Goal: Transaction & Acquisition: Purchase product/service

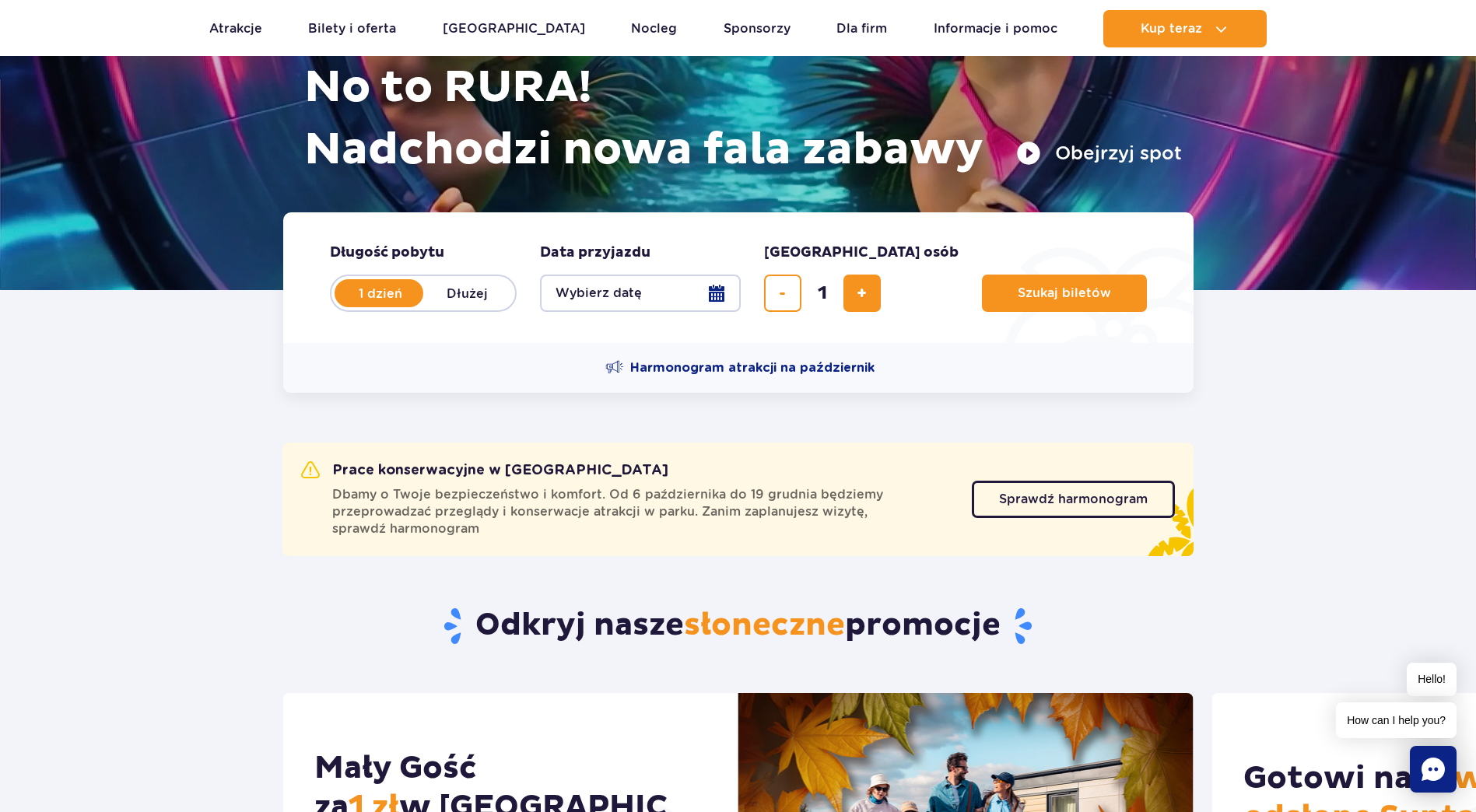
scroll to position [234, 0]
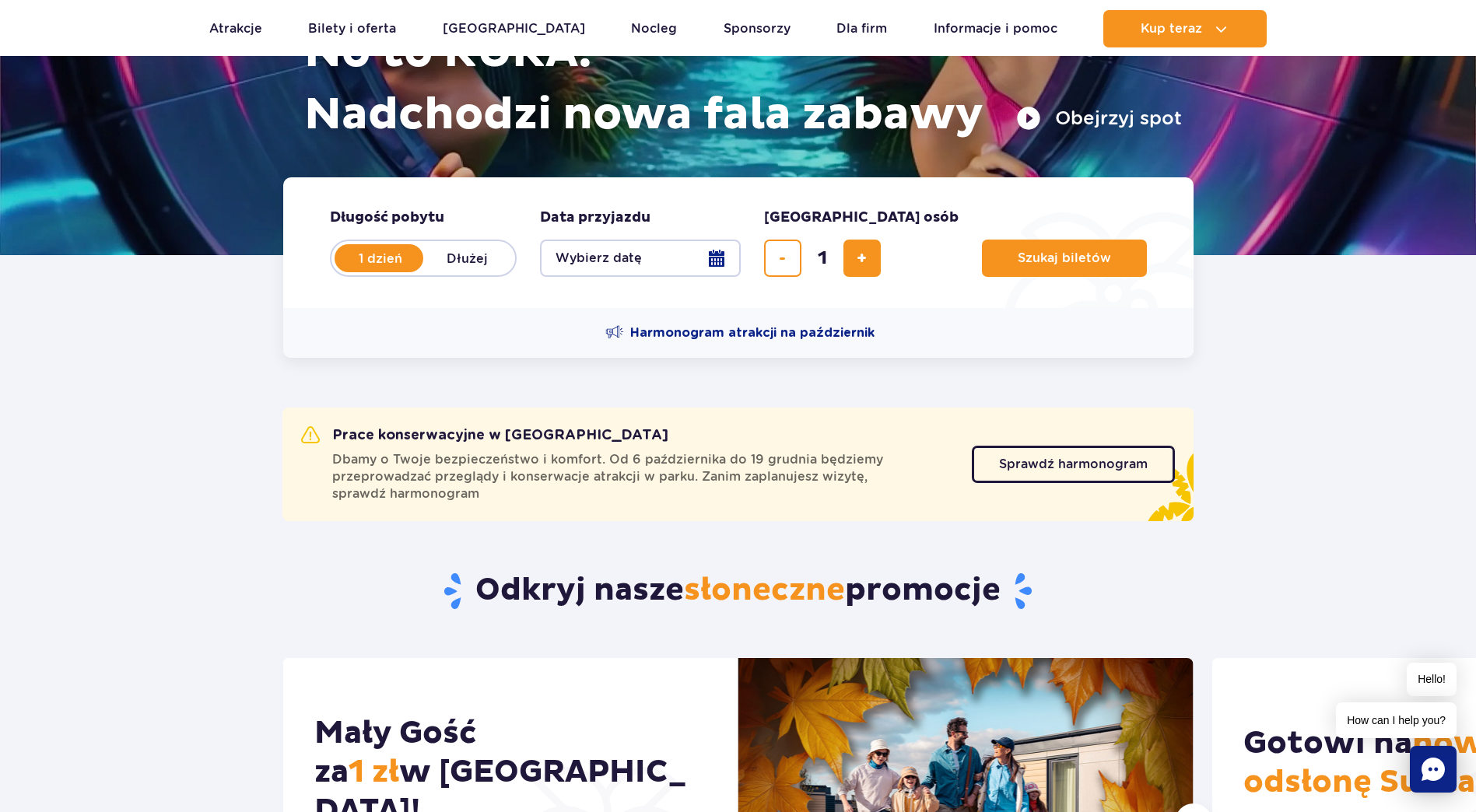
click at [483, 258] on label "Dłużej" at bounding box center [468, 258] width 89 height 33
click at [440, 271] on input "Dłużej" at bounding box center [431, 272] width 17 height 3
radio input "false"
radio input "true"
click at [652, 259] on button "Wybierz datę" at bounding box center [639, 258] width 200 height 37
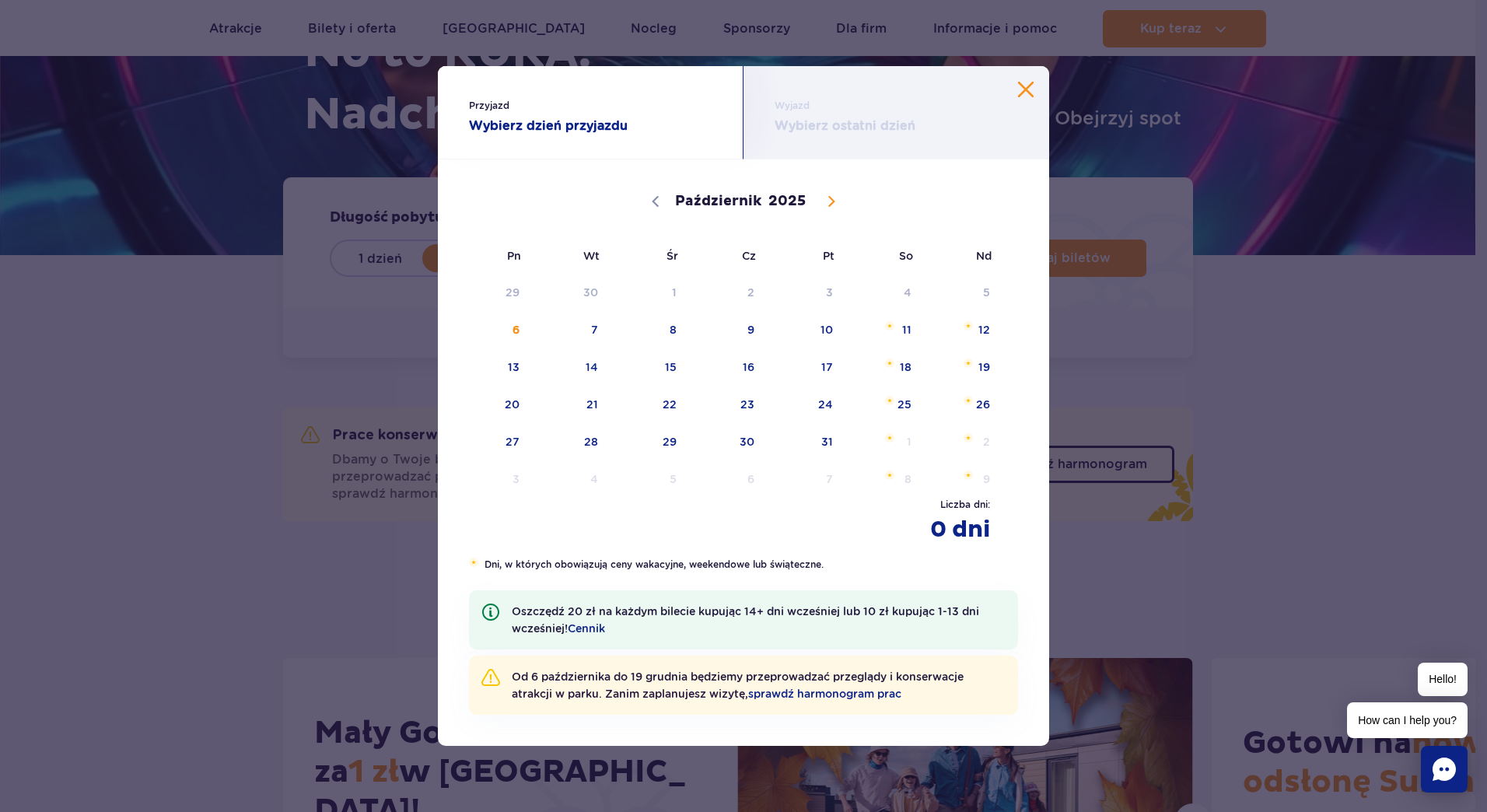
click at [834, 200] on icon at bounding box center [831, 201] width 11 height 11
select select "10"
click at [904, 334] on span "8" at bounding box center [885, 330] width 79 height 36
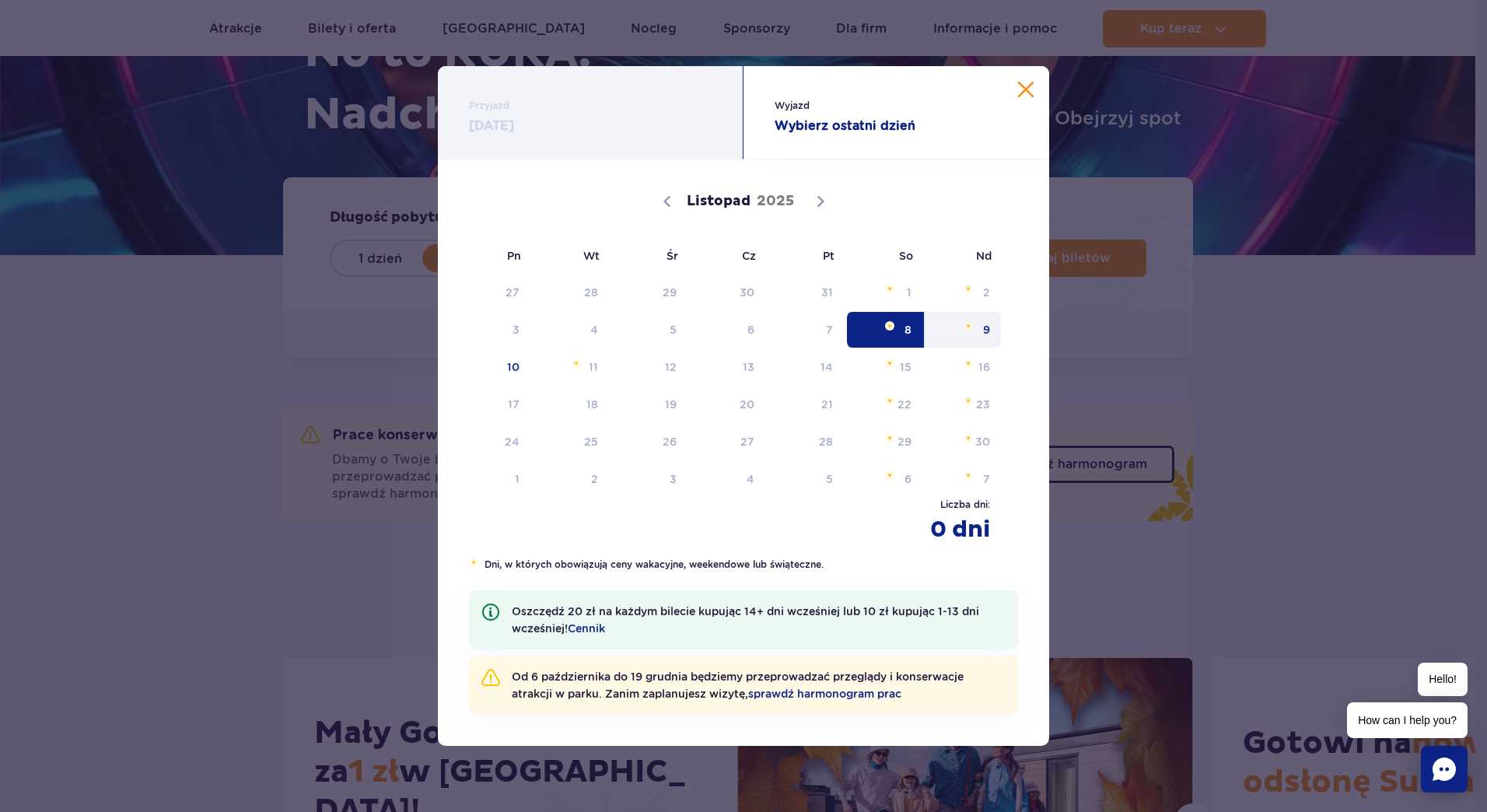
click at [977, 336] on span "9" at bounding box center [964, 330] width 79 height 36
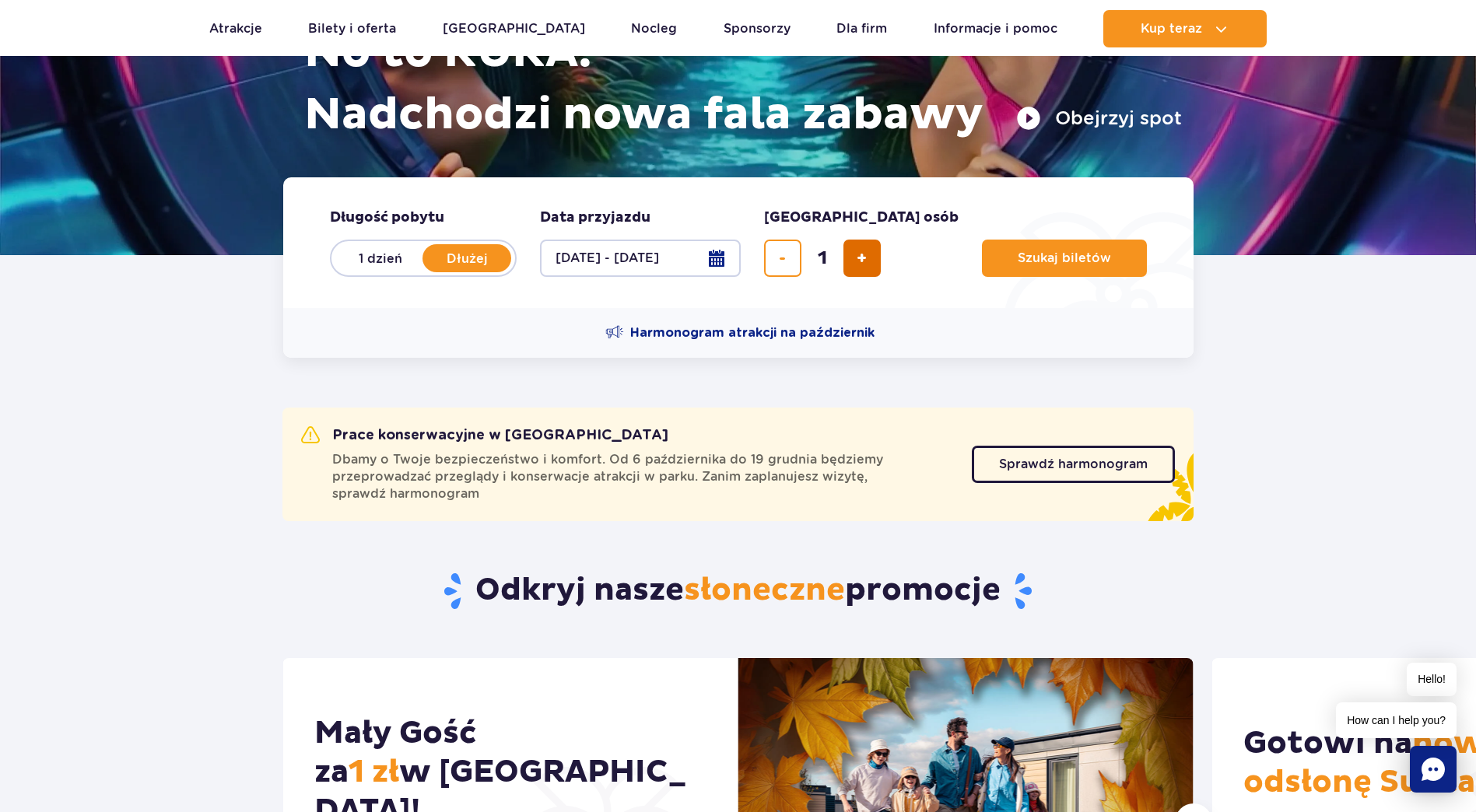
click at [852, 259] on button "dodaj bilet" at bounding box center [862, 258] width 37 height 37
click at [856, 258] on span "dodaj bilet" at bounding box center [861, 258] width 10 height 0
type input "4"
click at [1011, 256] on span "Szukaj biletów" at bounding box center [1058, 258] width 94 height 14
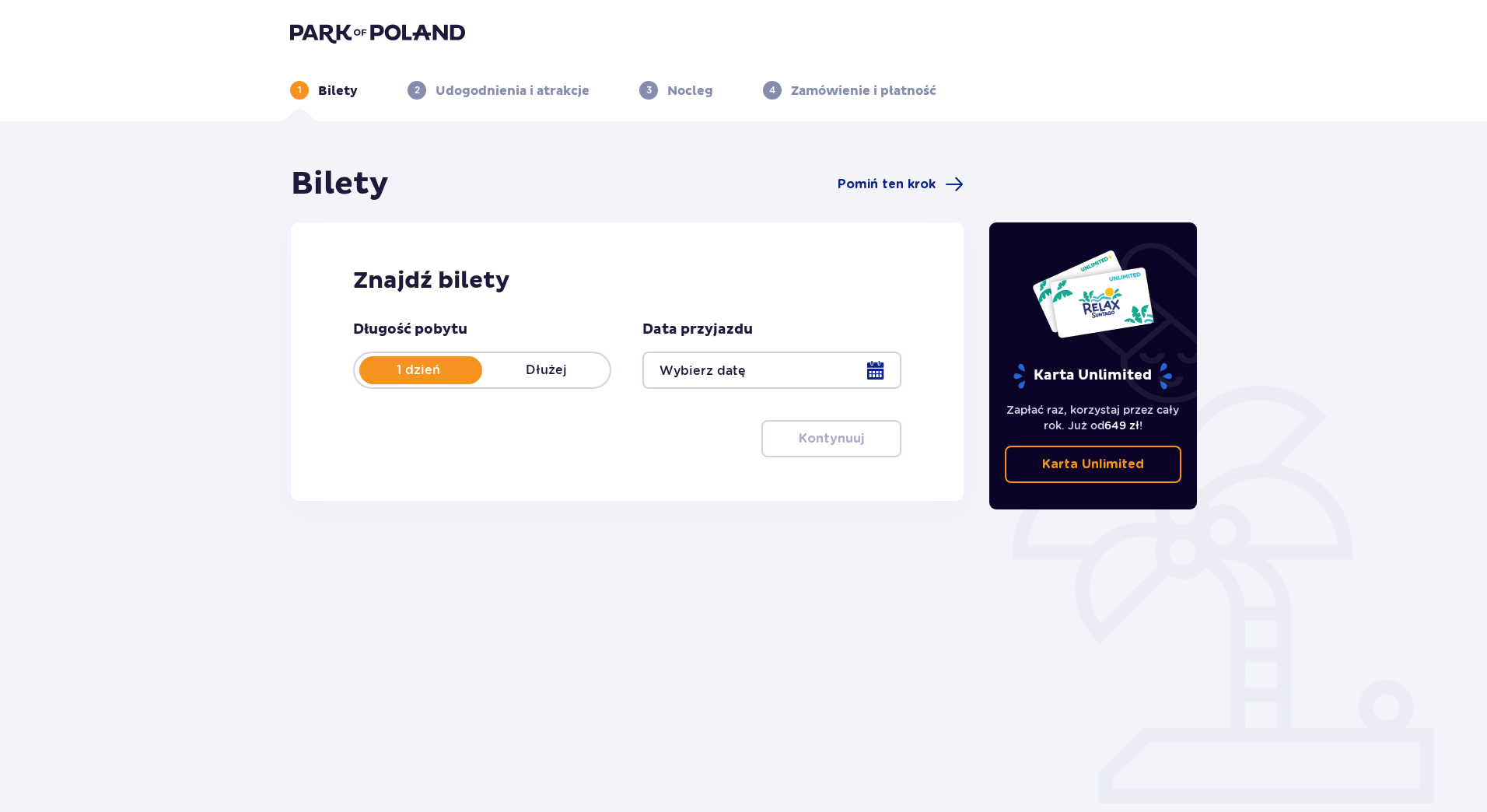
type input "[DATE] - [DATE]"
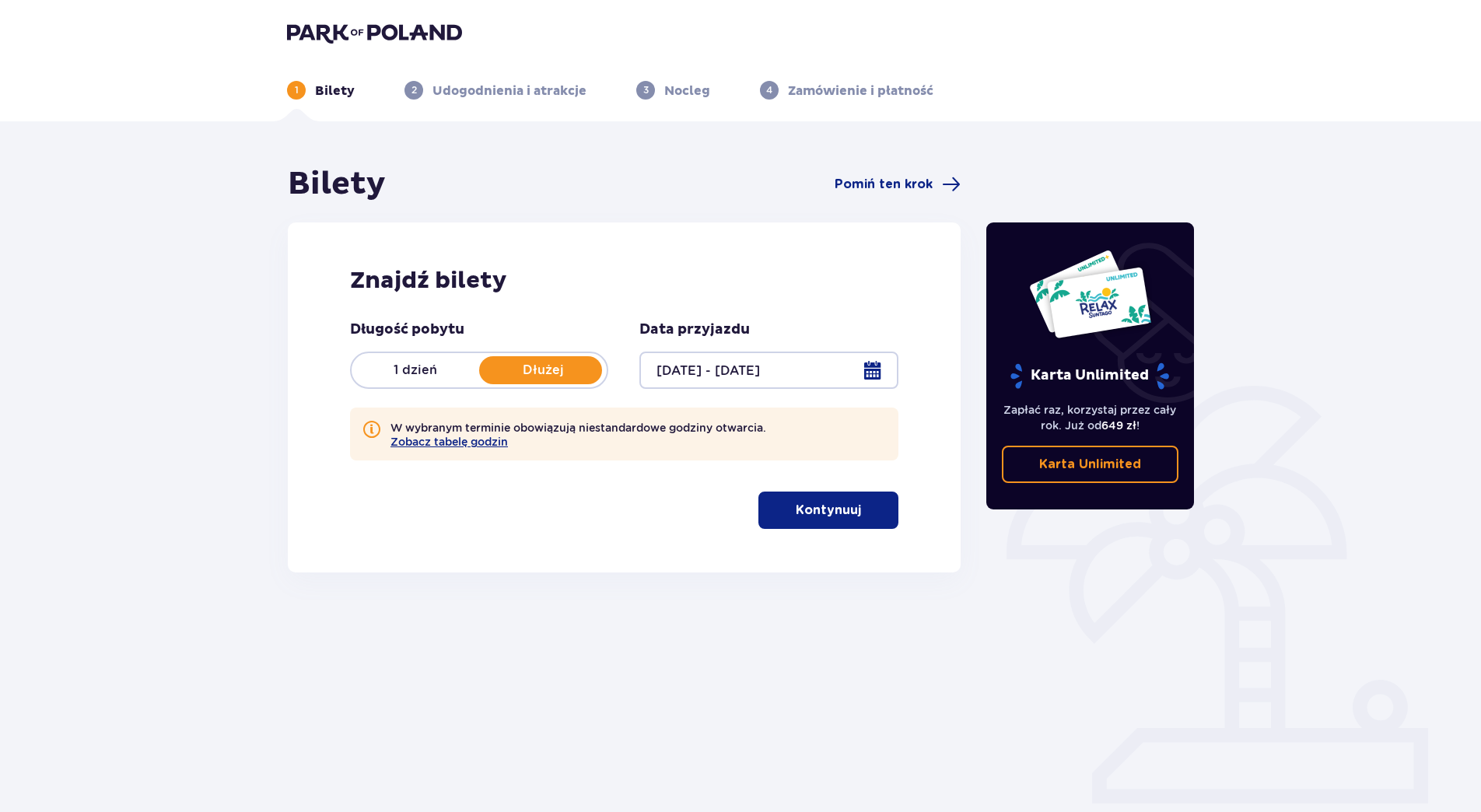
click at [796, 505] on p "Kontynuuj" at bounding box center [829, 510] width 65 height 17
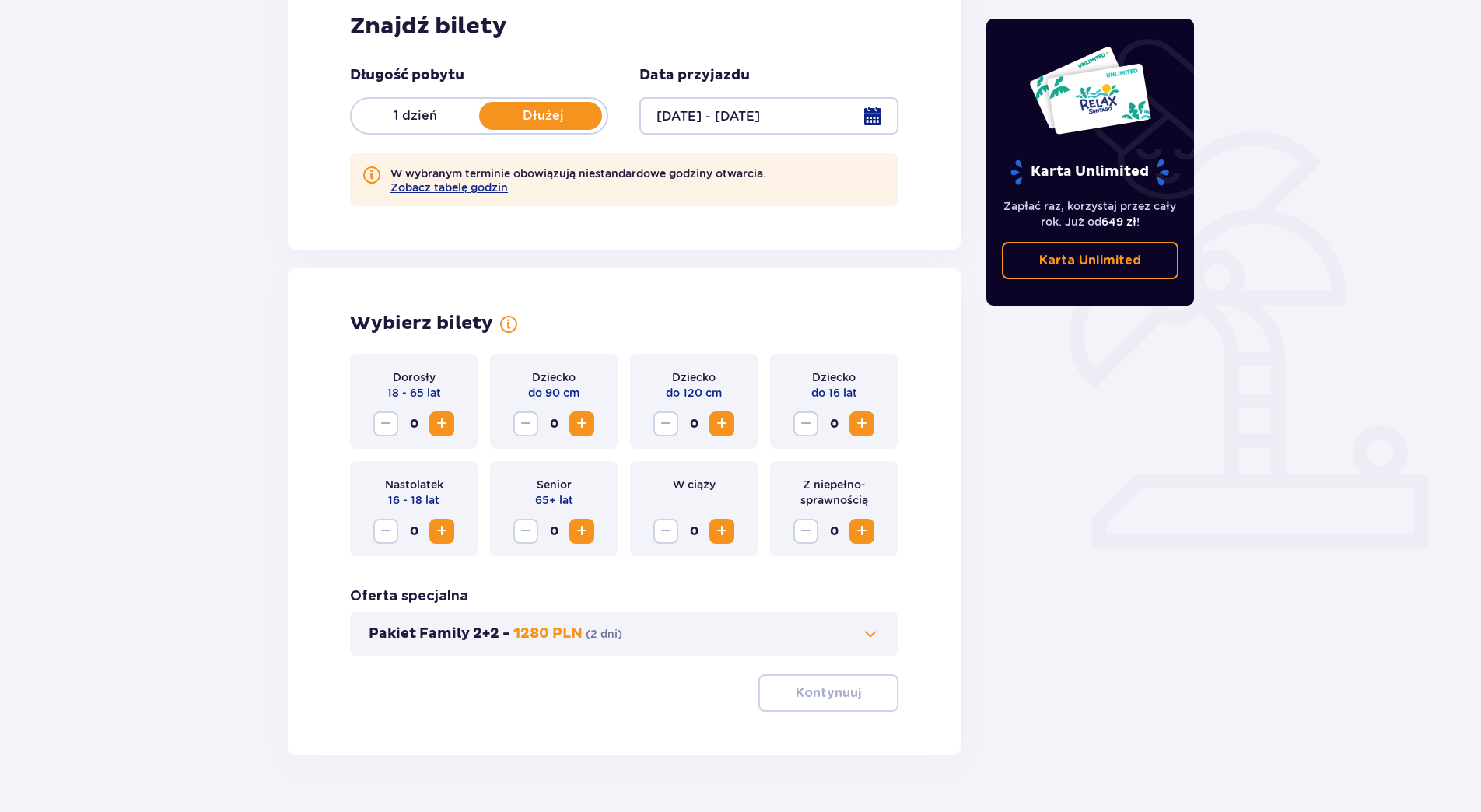
scroll to position [291, 0]
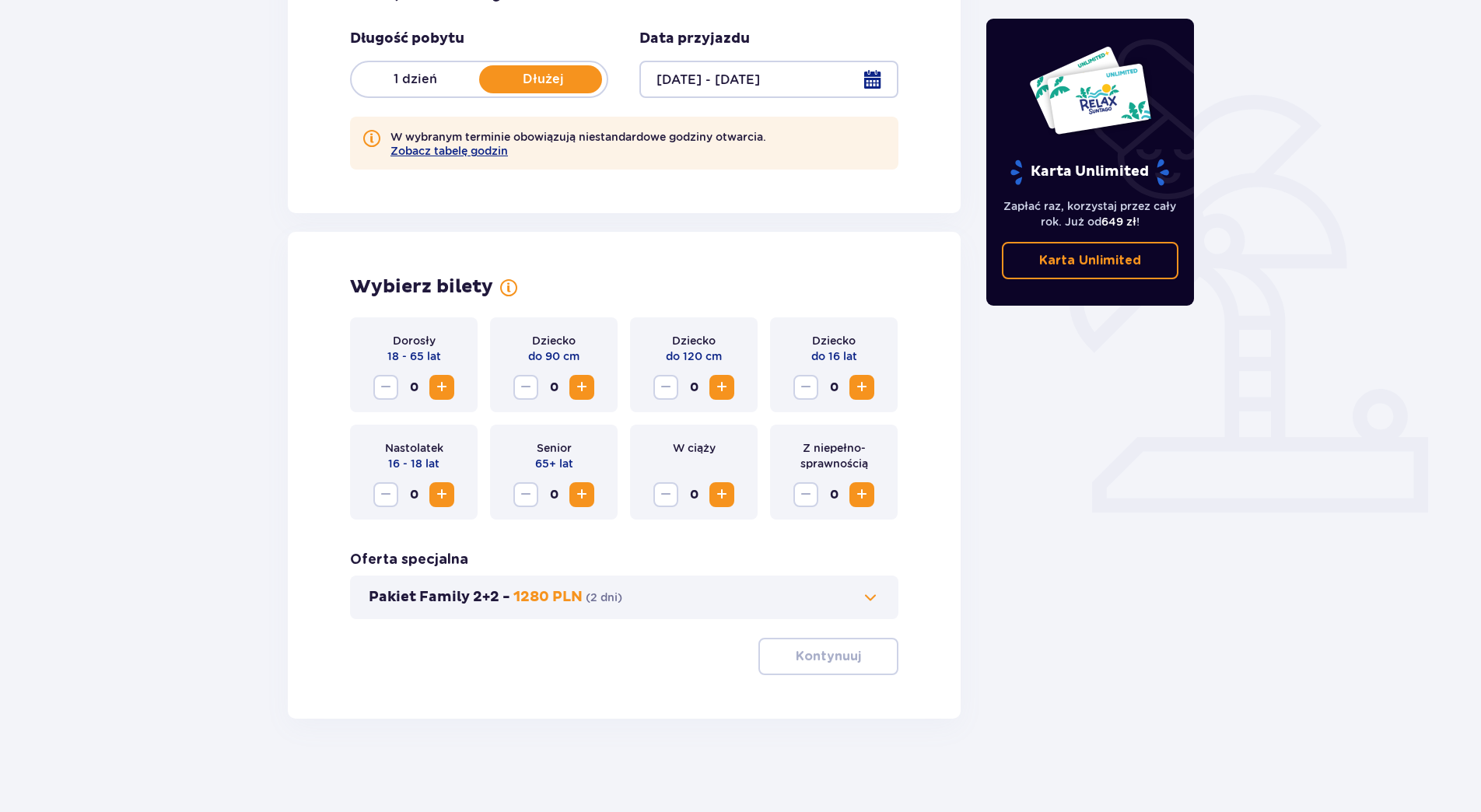
click at [443, 386] on span "Zwiększ" at bounding box center [441, 387] width 19 height 19
click at [443, 389] on span "Zwiększ" at bounding box center [441, 387] width 19 height 19
click at [720, 390] on span "Zwiększ" at bounding box center [721, 387] width 19 height 19
click at [864, 388] on span "Zwiększ" at bounding box center [861, 387] width 19 height 19
click at [823, 657] on p "Kontynuuj" at bounding box center [829, 656] width 65 height 17
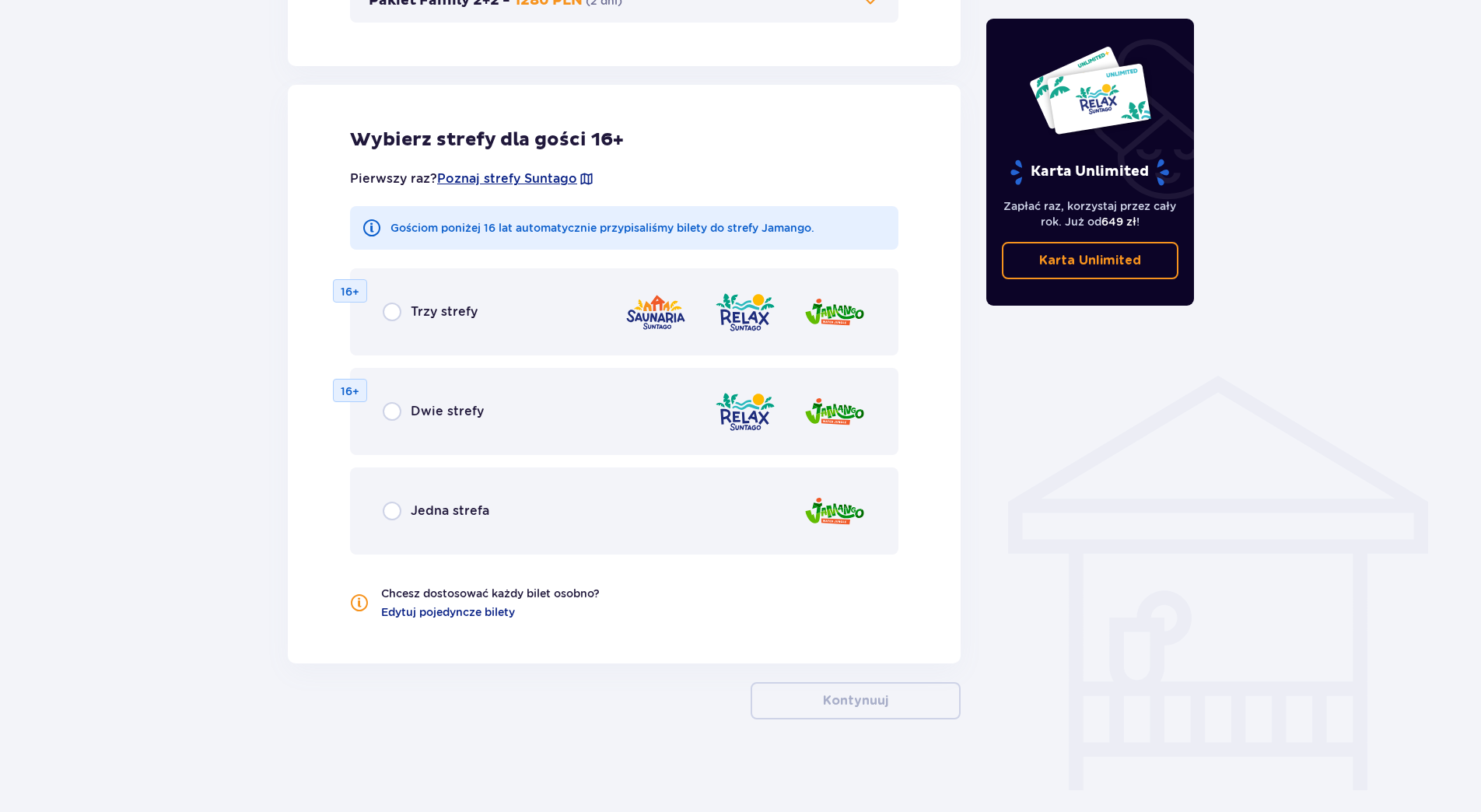
scroll to position [888, 0]
click at [407, 413] on div "Dwie strefy" at bounding box center [433, 410] width 101 height 19
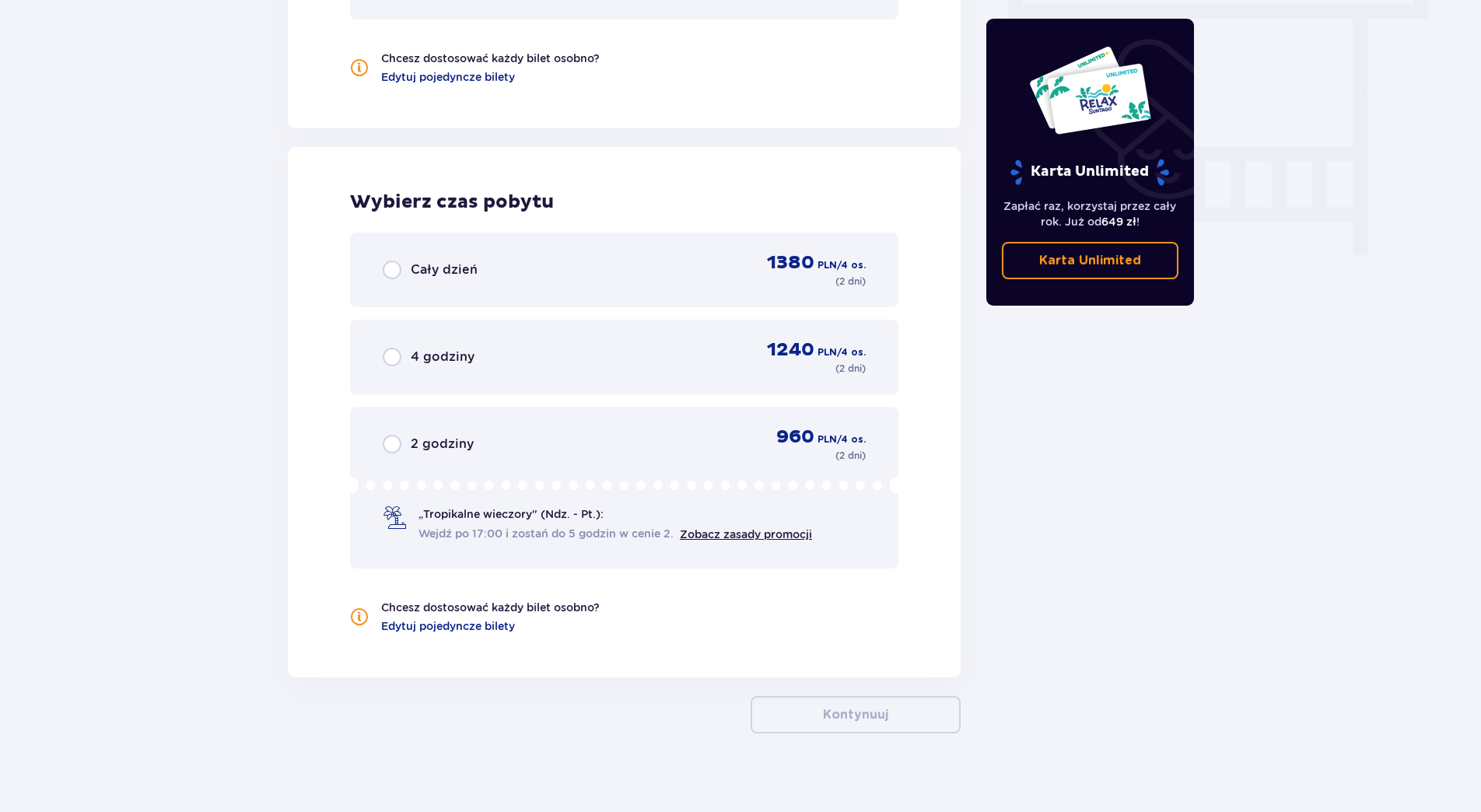
scroll to position [1438, 0]
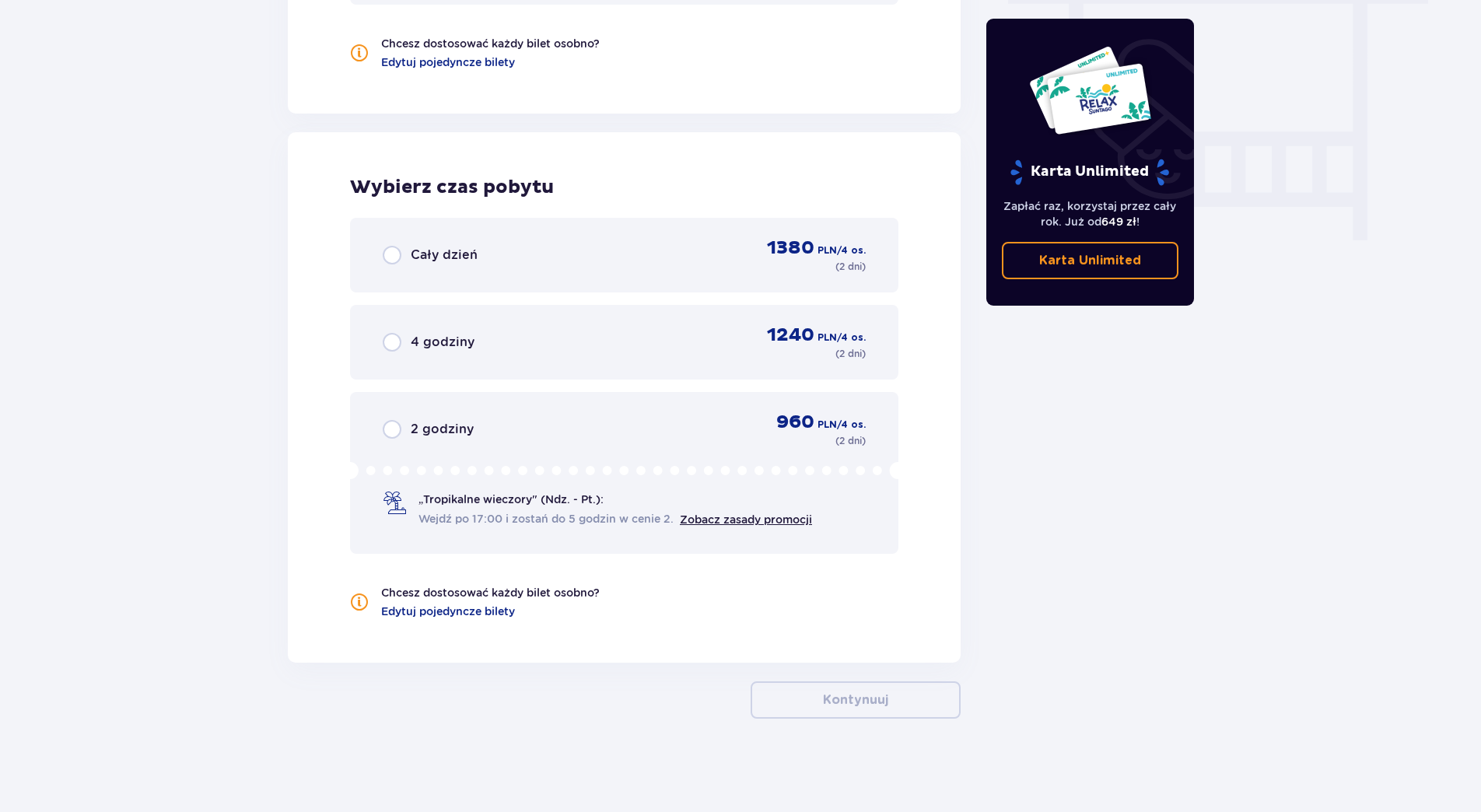
click at [403, 258] on div "Cały dzień" at bounding box center [430, 255] width 95 height 19
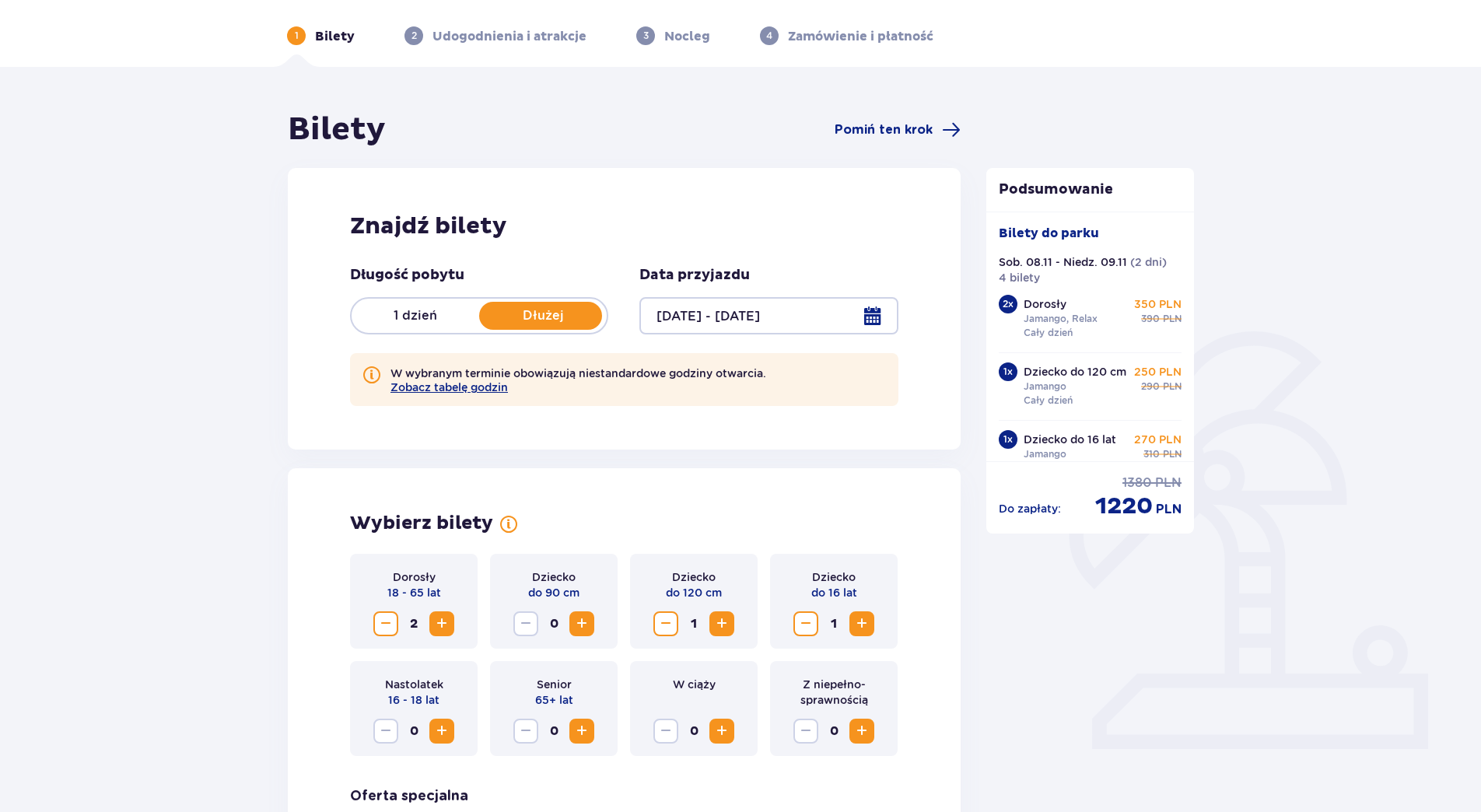
scroll to position [46, 0]
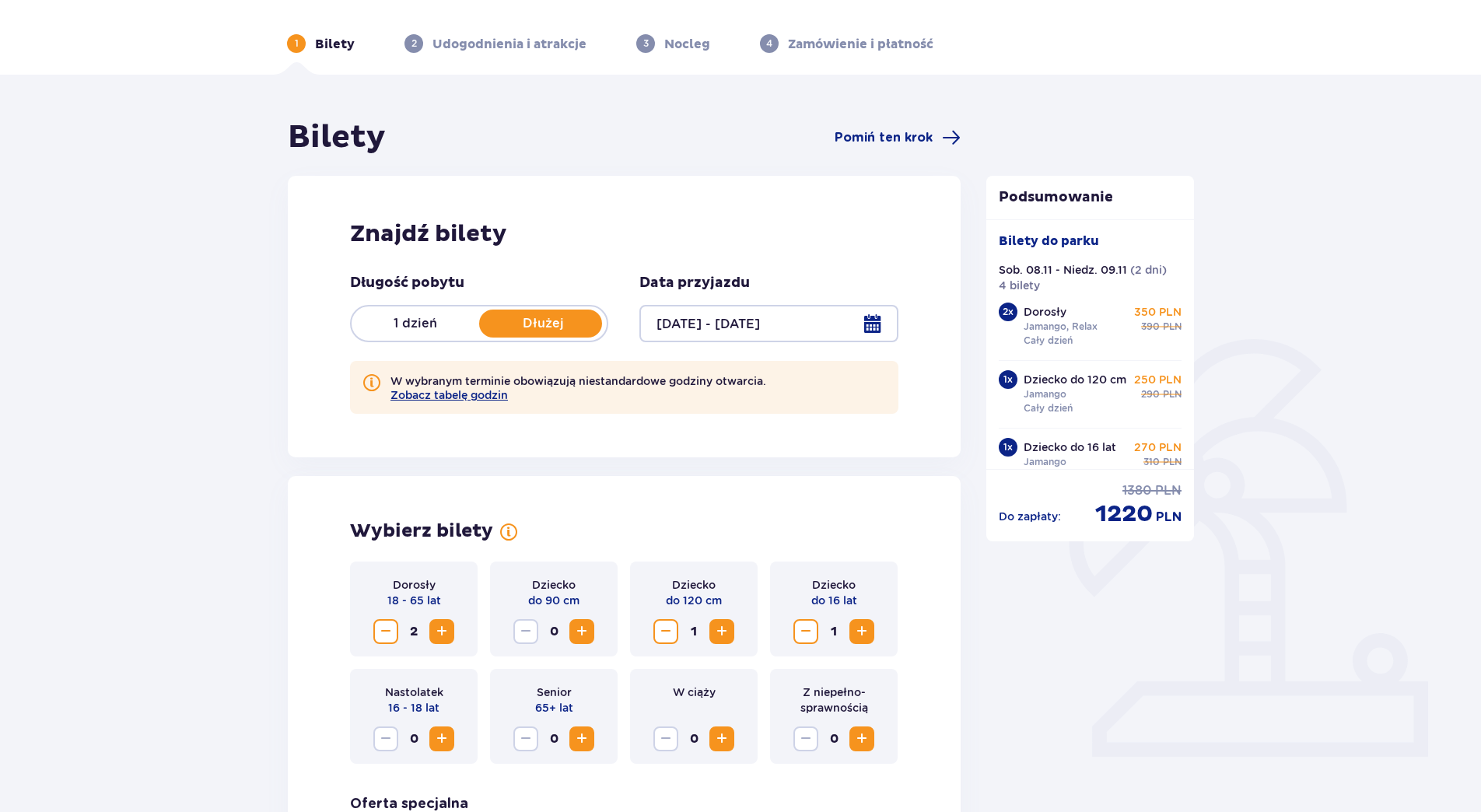
click at [868, 323] on div at bounding box center [769, 324] width 259 height 37
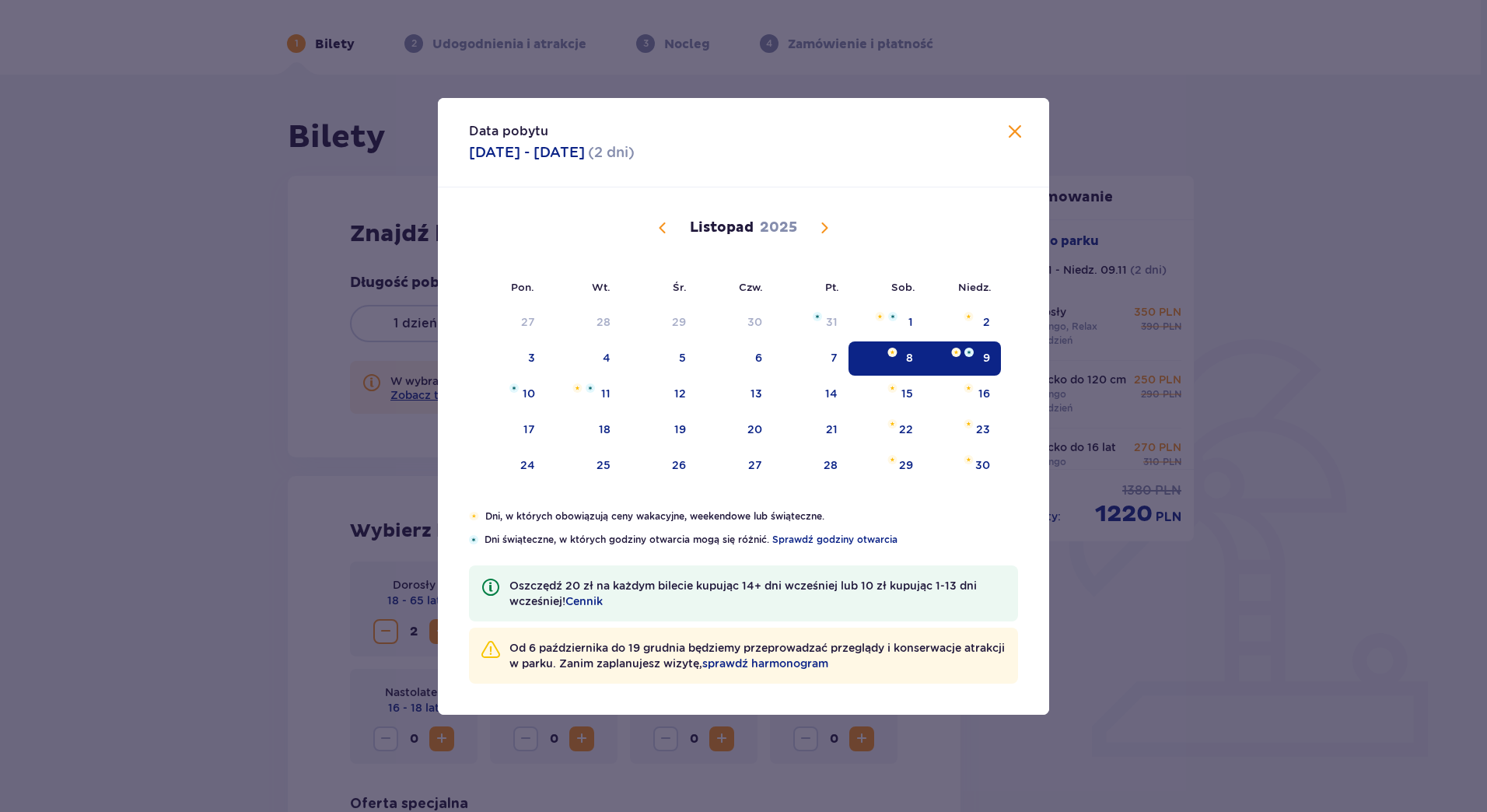
click at [1027, 130] on div "Data pobytu 08.11.2025 - 09.11.2025 ( 2 dni )" at bounding box center [744, 142] width 612 height 90
click at [1012, 128] on span "Zamknij" at bounding box center [1014, 132] width 19 height 19
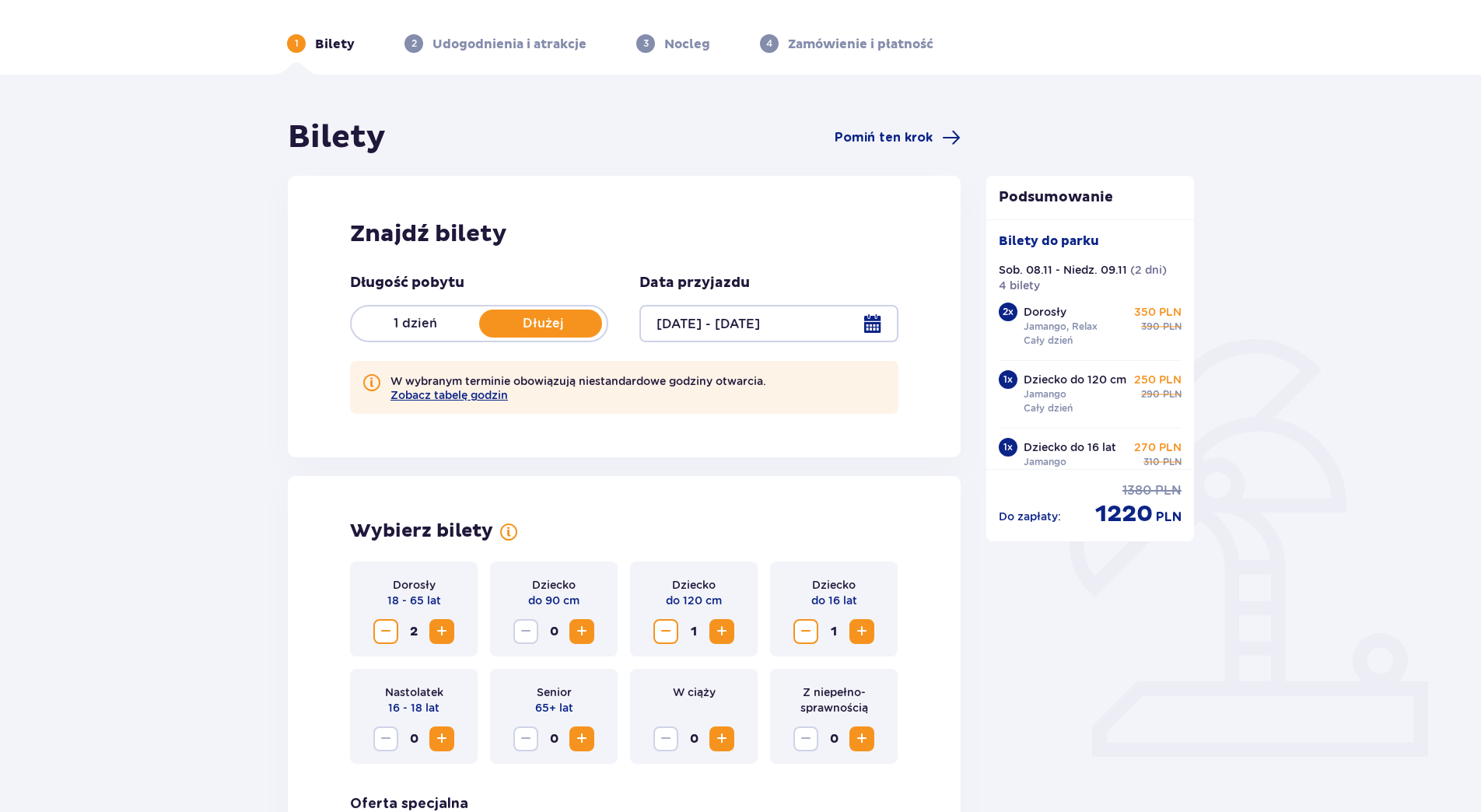
click at [413, 316] on p "1 dzień" at bounding box center [414, 323] width 127 height 17
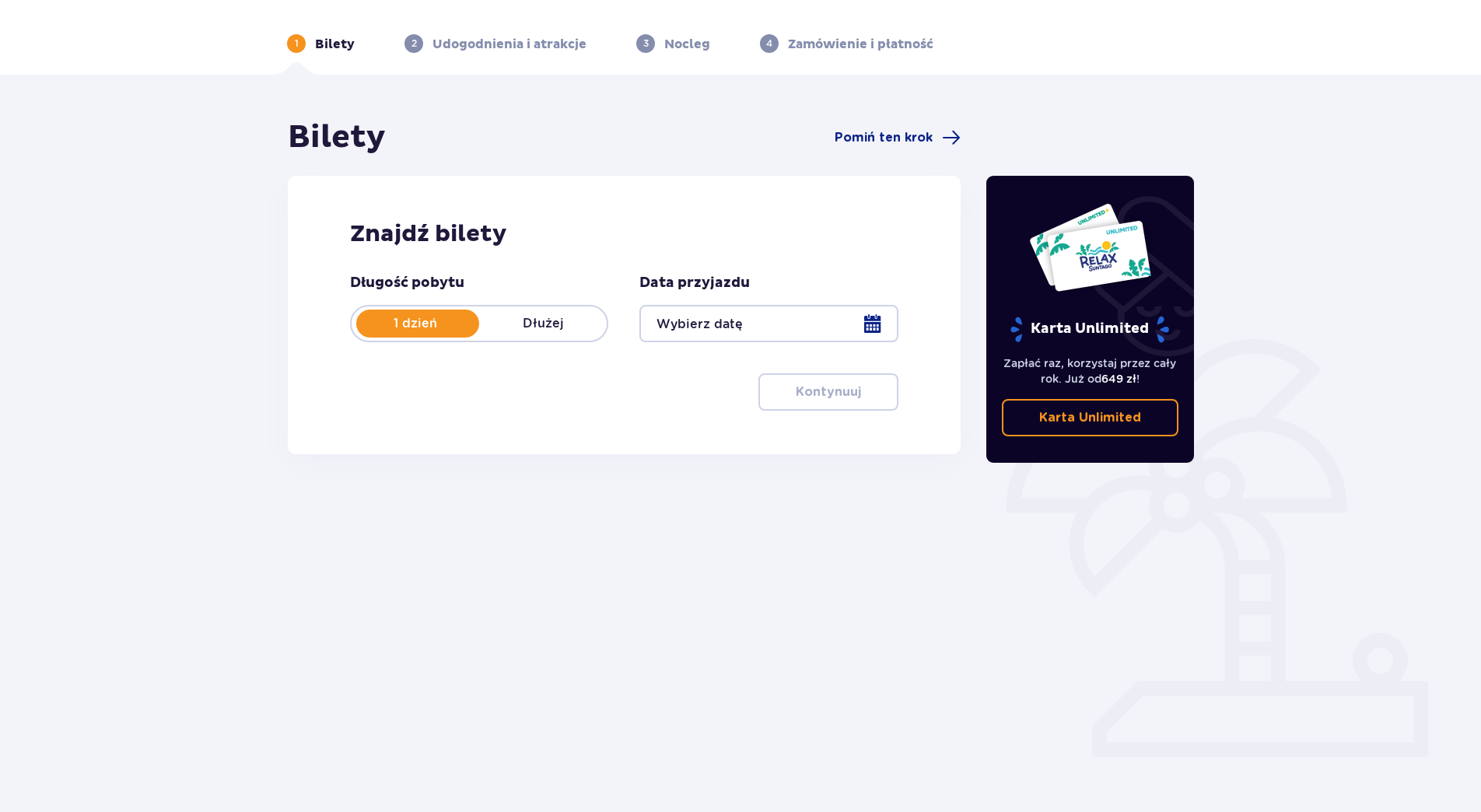
click at [880, 317] on div at bounding box center [769, 324] width 259 height 37
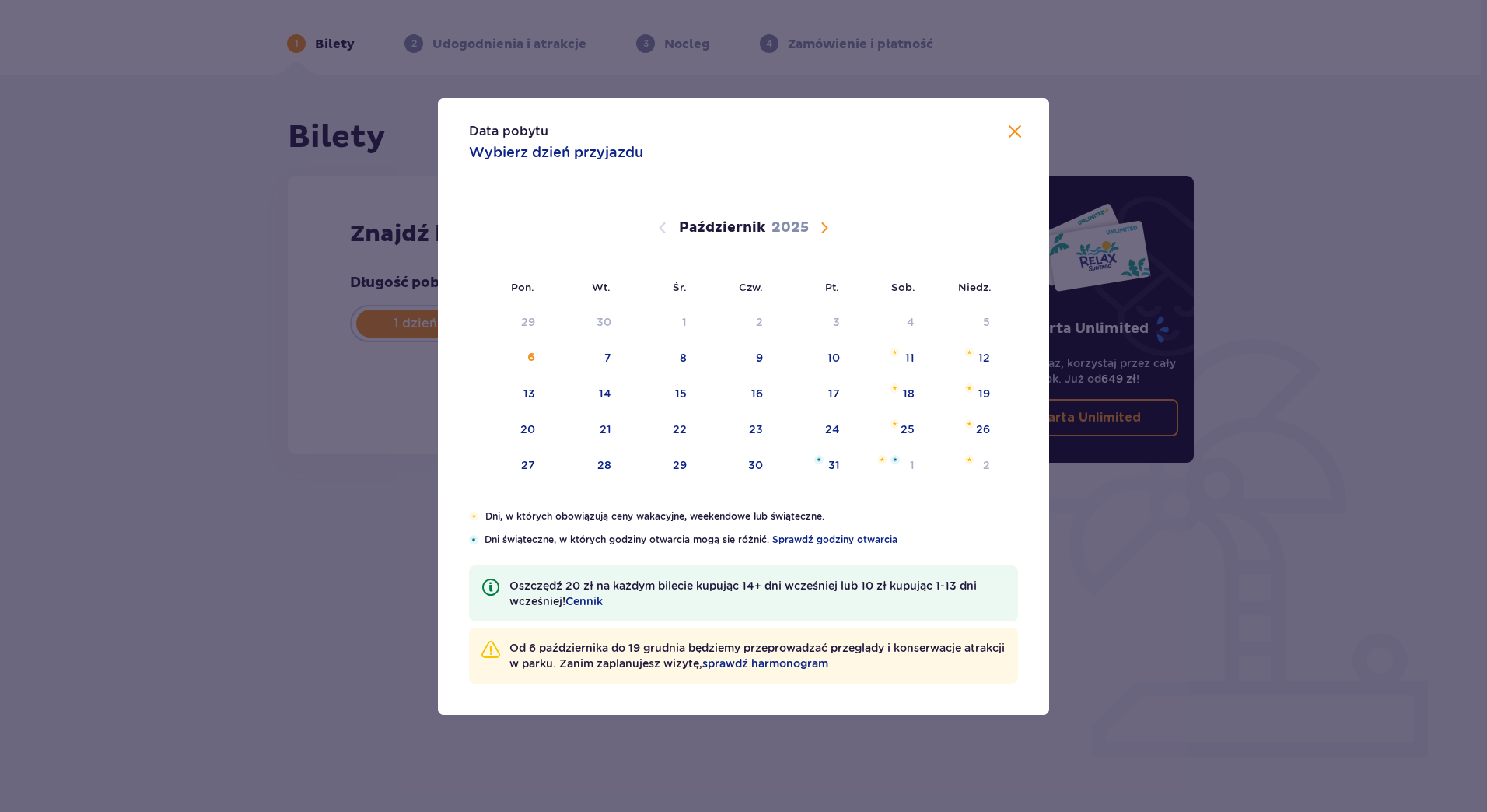
click at [822, 219] on span "Następny miesiąc" at bounding box center [824, 228] width 19 height 19
click at [902, 353] on div "8" at bounding box center [886, 358] width 75 height 35
type input "[DATE]"
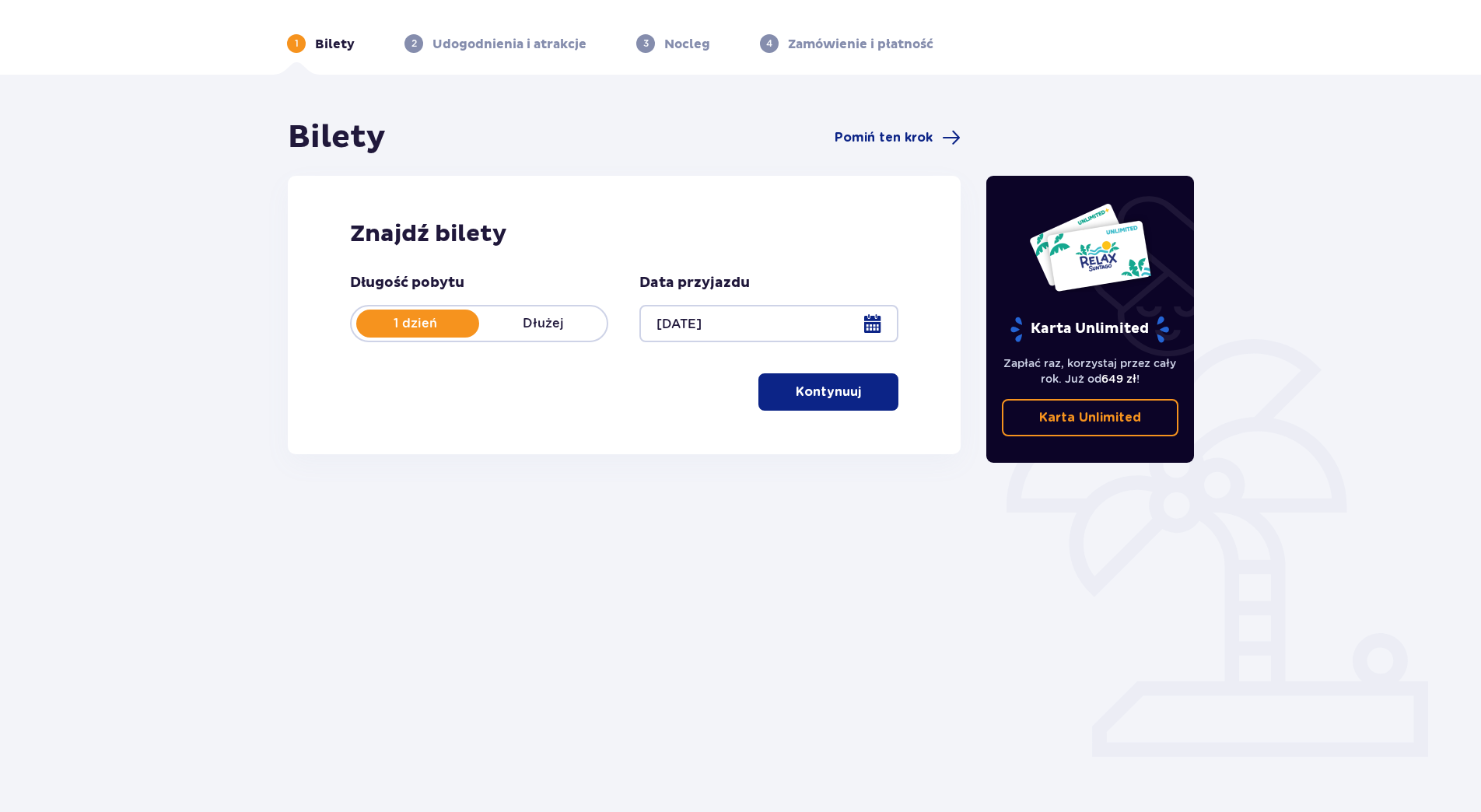
click at [813, 376] on button "Kontynuuj" at bounding box center [829, 392] width 140 height 37
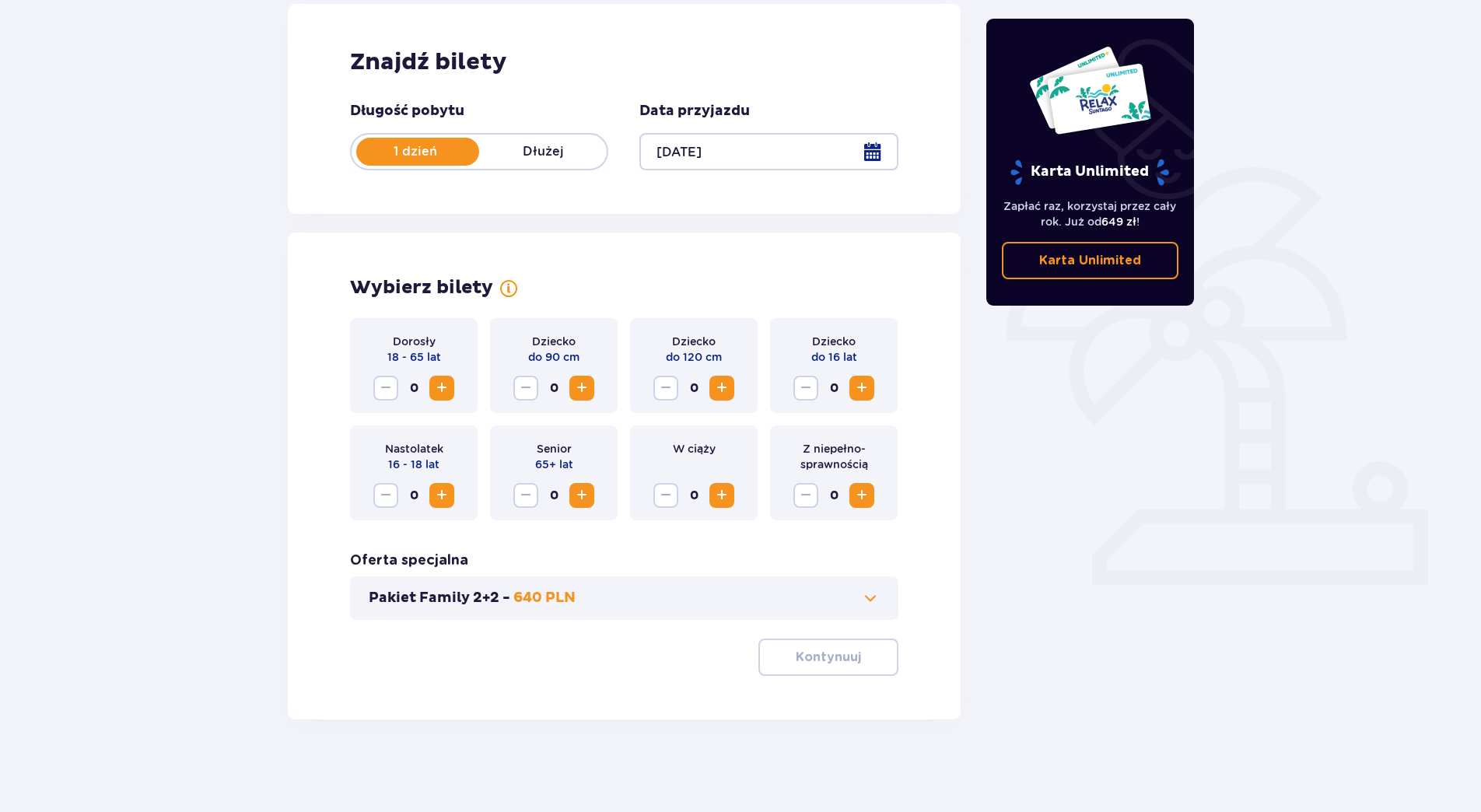
scroll to position [219, 0]
click at [439, 379] on span "Zwiększ" at bounding box center [441, 387] width 19 height 19
click at [439, 381] on span "Zwiększ" at bounding box center [441, 387] width 19 height 19
drag, startPoint x: 724, startPoint y: 388, endPoint x: 824, endPoint y: 399, distance: 100.6
click at [724, 387] on span "Zwiększ" at bounding box center [721, 387] width 19 height 19
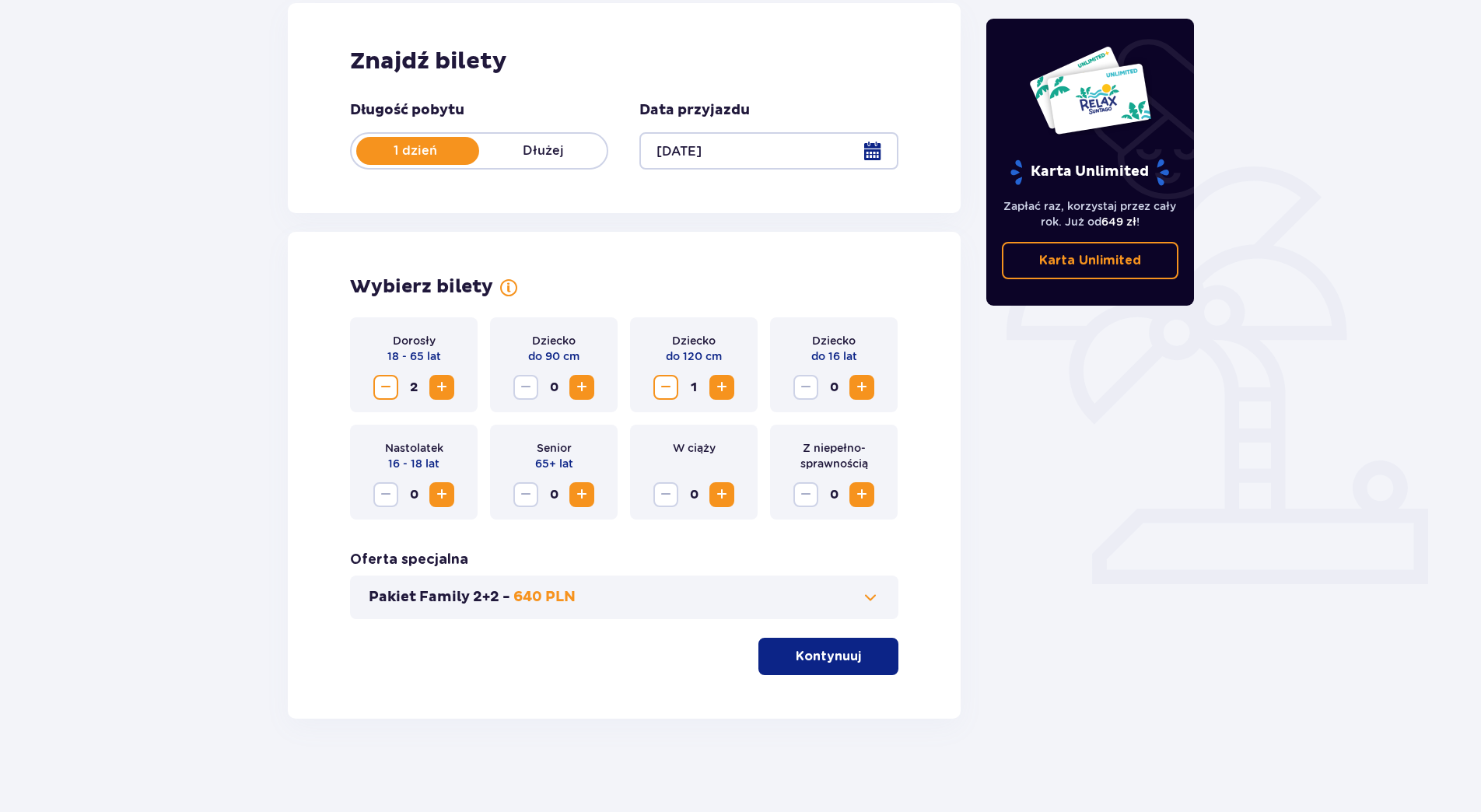
click at [850, 385] on div "0" at bounding box center [834, 387] width 81 height 25
click at [865, 386] on span "Zwiększ" at bounding box center [861, 387] width 19 height 19
click at [845, 663] on p "Kontynuuj" at bounding box center [829, 656] width 65 height 17
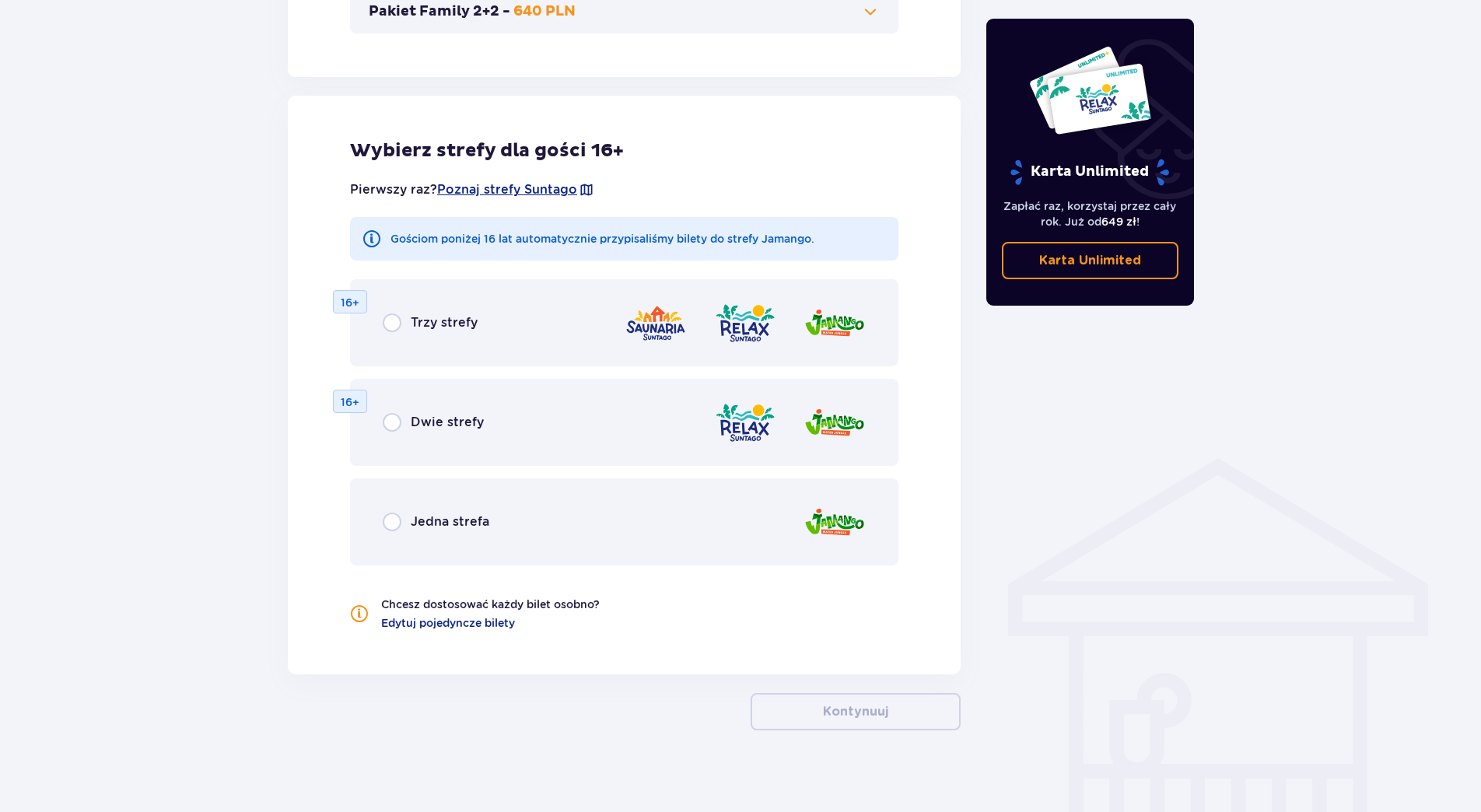
scroll to position [817, 0]
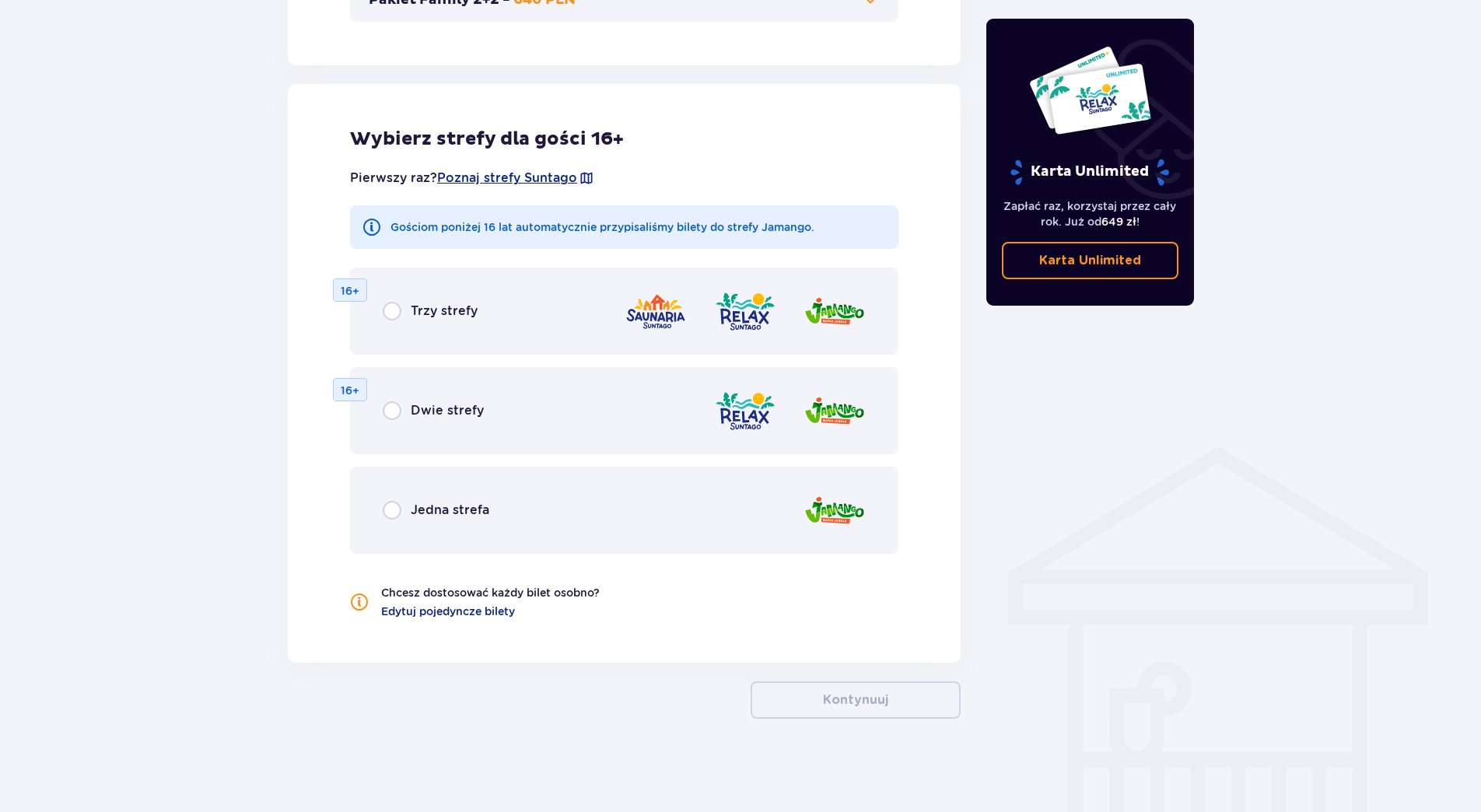
click at [396, 509] on input "radio" at bounding box center [392, 510] width 19 height 19
radio input "true"
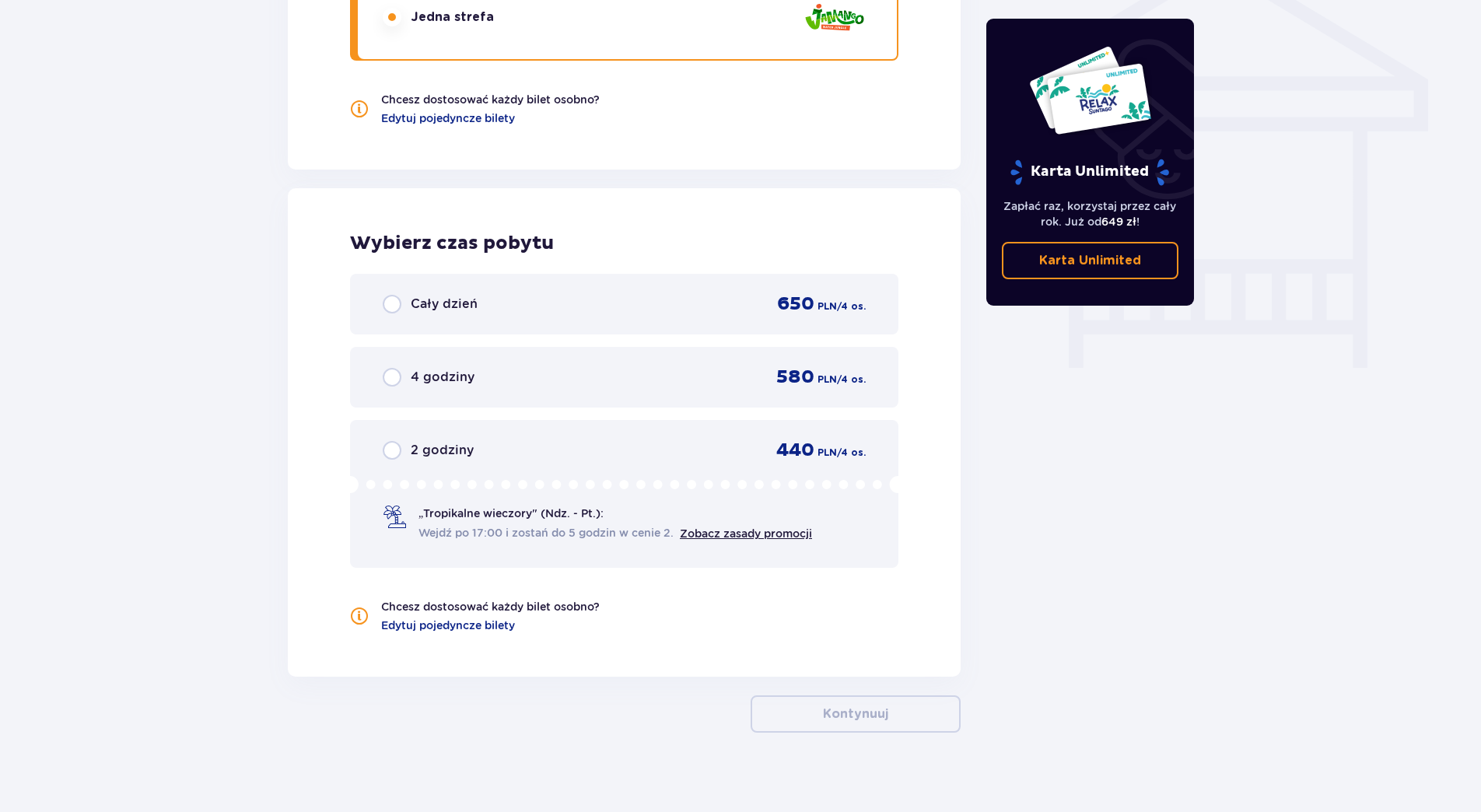
scroll to position [1324, 0]
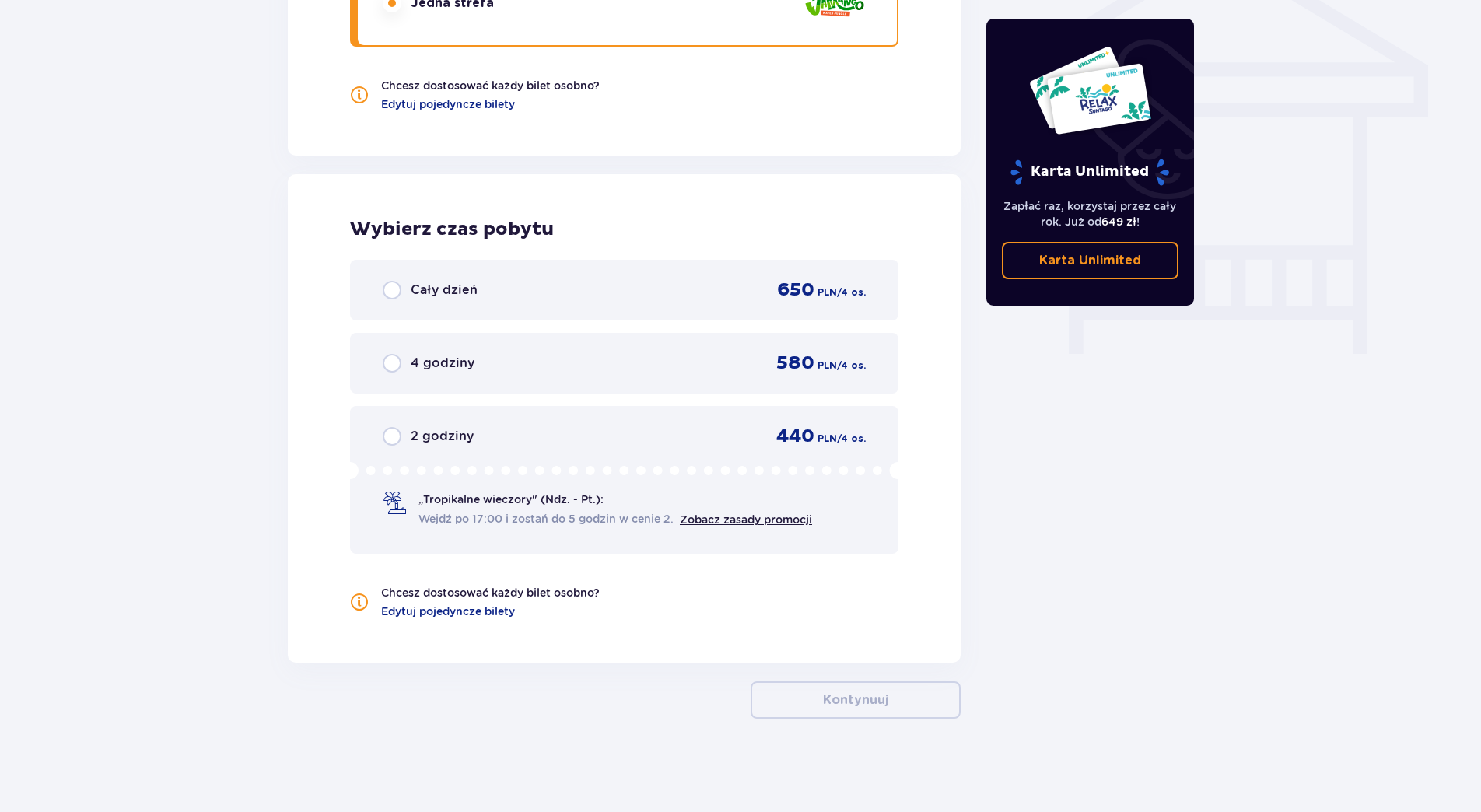
click at [397, 288] on input "radio" at bounding box center [392, 290] width 19 height 19
radio input "true"
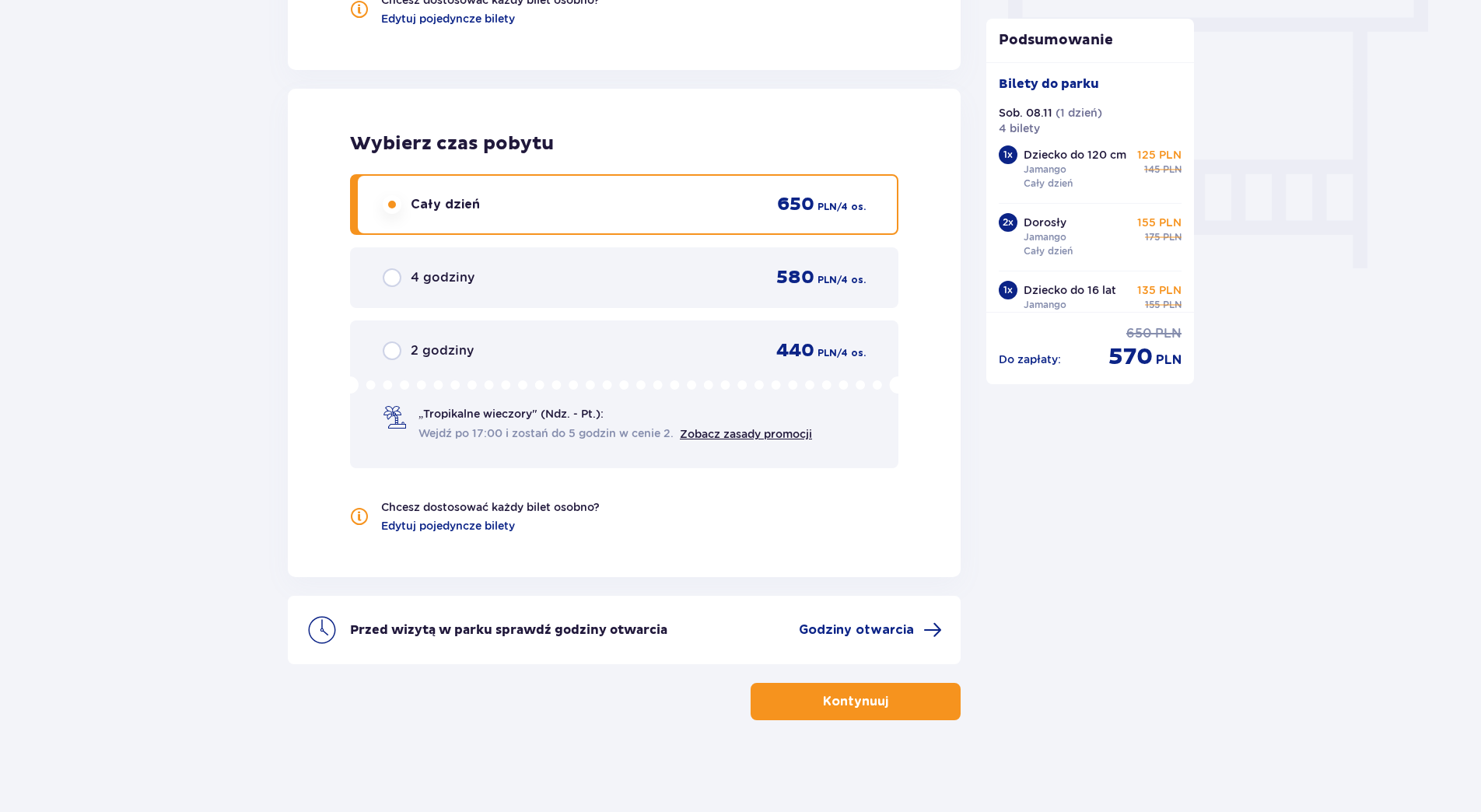
scroll to position [1411, 0]
